Goal: Task Accomplishment & Management: Use online tool/utility

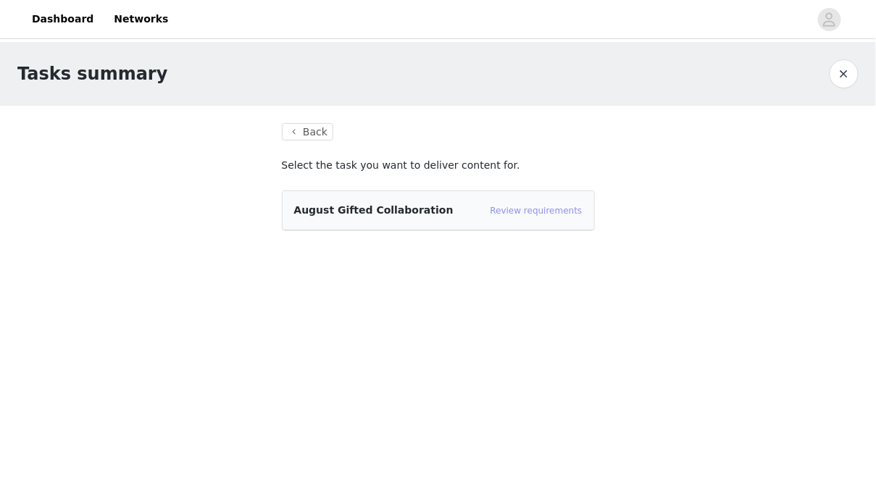
click at [498, 212] on link "Review requirements" at bounding box center [537, 211] width 92 height 10
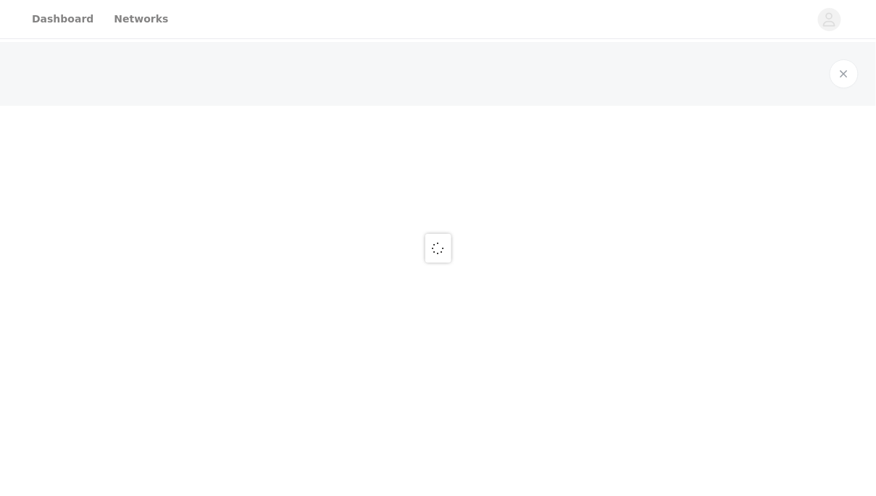
click at [49, 16] on div at bounding box center [438, 248] width 876 height 496
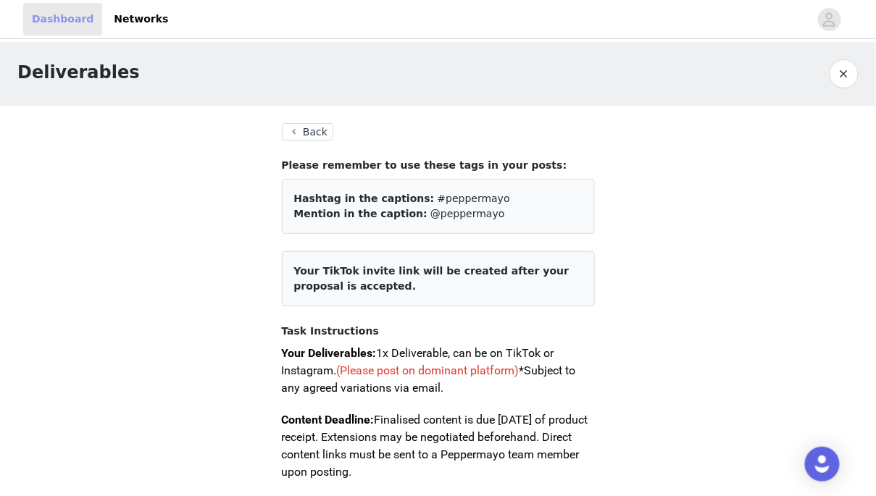
click at [52, 20] on link "Dashboard" at bounding box center [62, 19] width 79 height 33
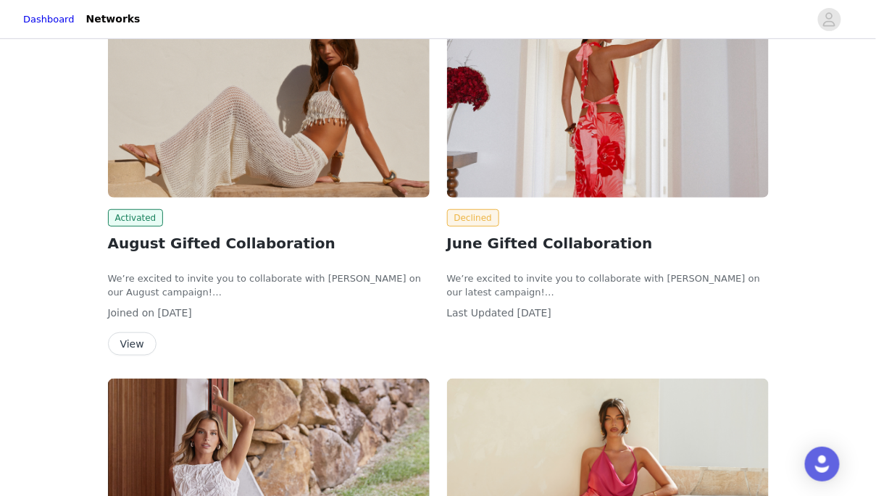
click at [234, 166] on img at bounding box center [269, 77] width 322 height 241
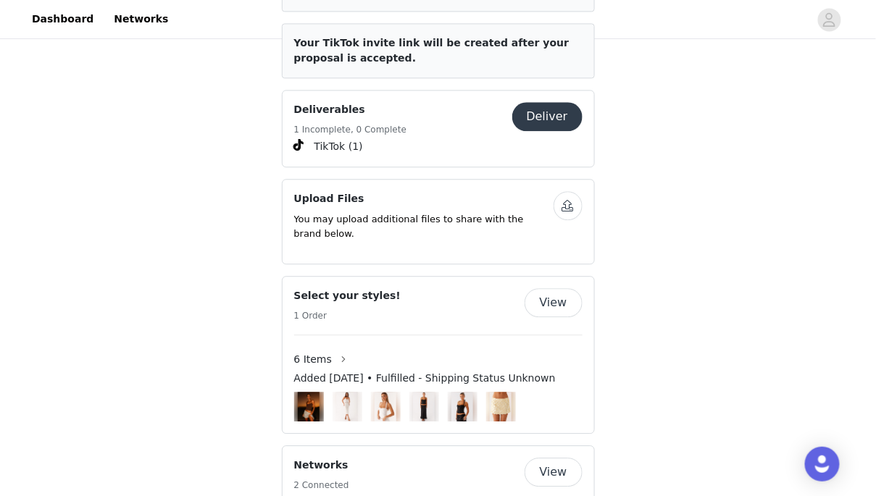
scroll to position [889, 0]
